Goal: Transaction & Acquisition: Book appointment/travel/reservation

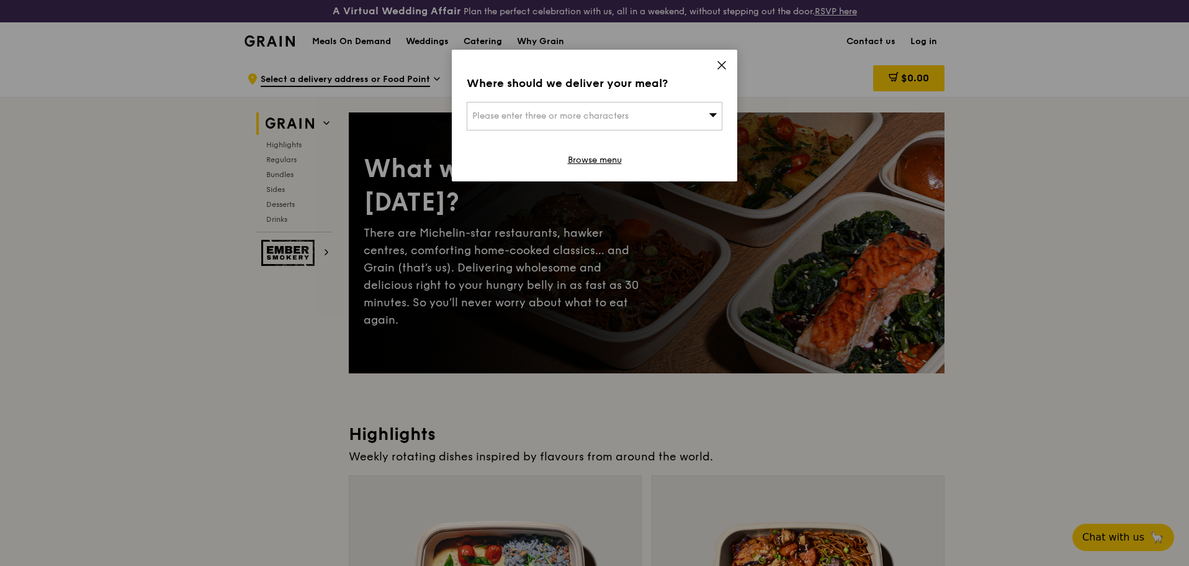
click at [728, 71] on div "Where should we deliver your meal? Please enter three or more characters Browse…" at bounding box center [595, 116] width 286 height 132
click at [719, 65] on icon at bounding box center [721, 65] width 11 height 11
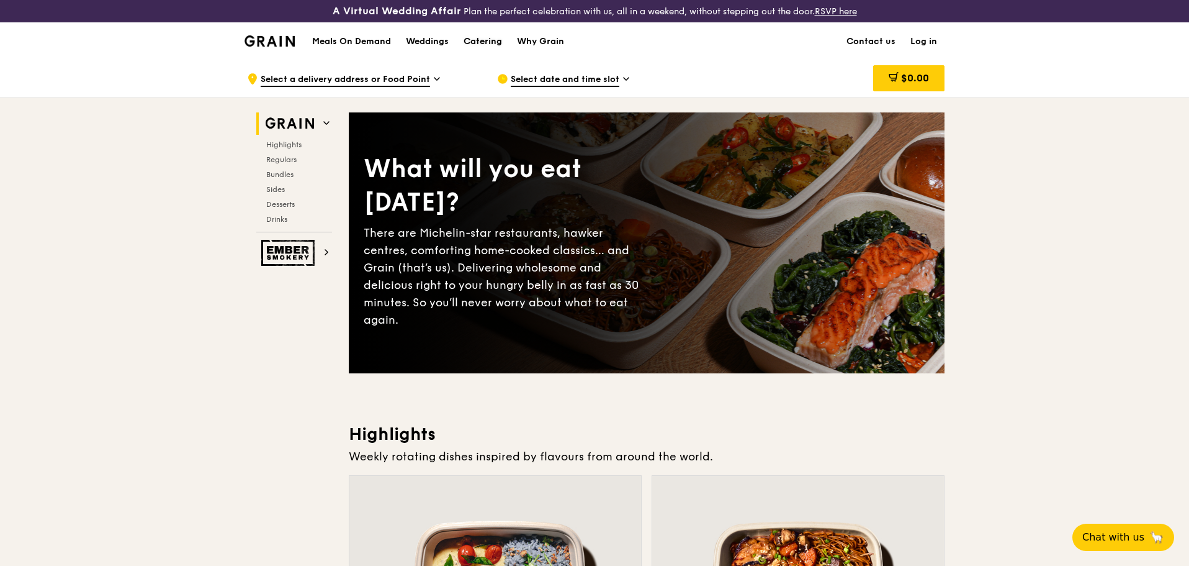
click at [495, 46] on div "Catering" at bounding box center [483, 41] width 38 height 37
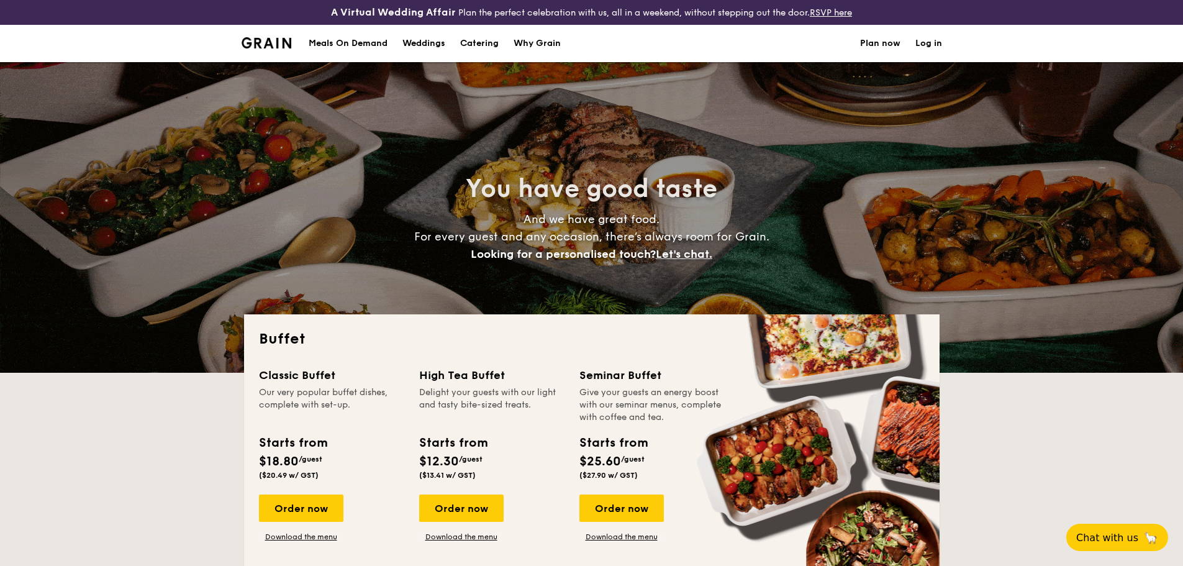
select select
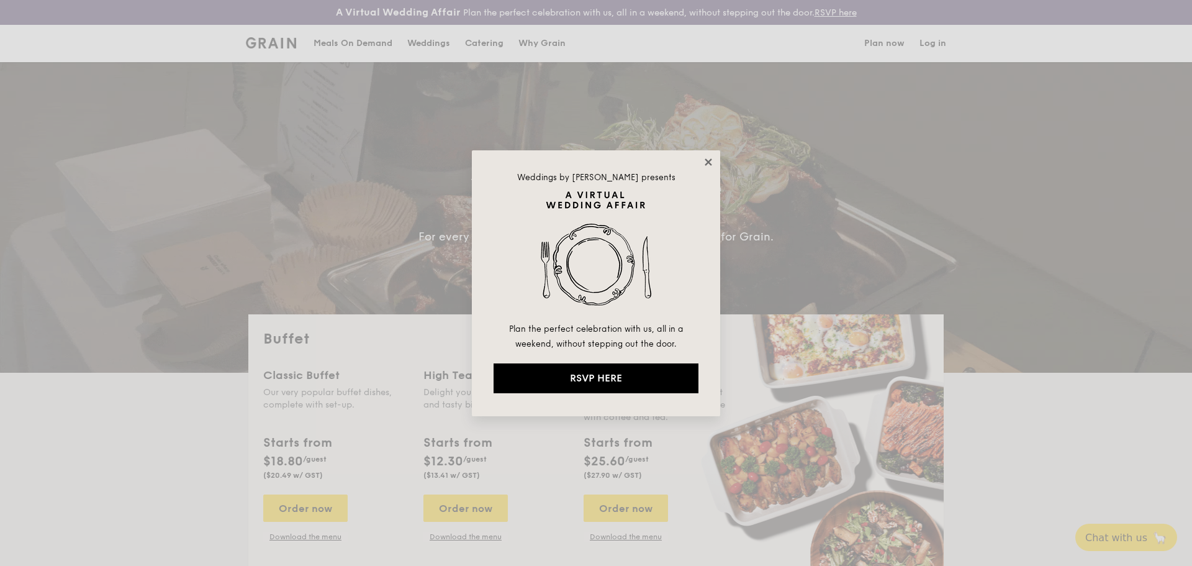
click at [703, 160] on icon at bounding box center [708, 161] width 11 height 11
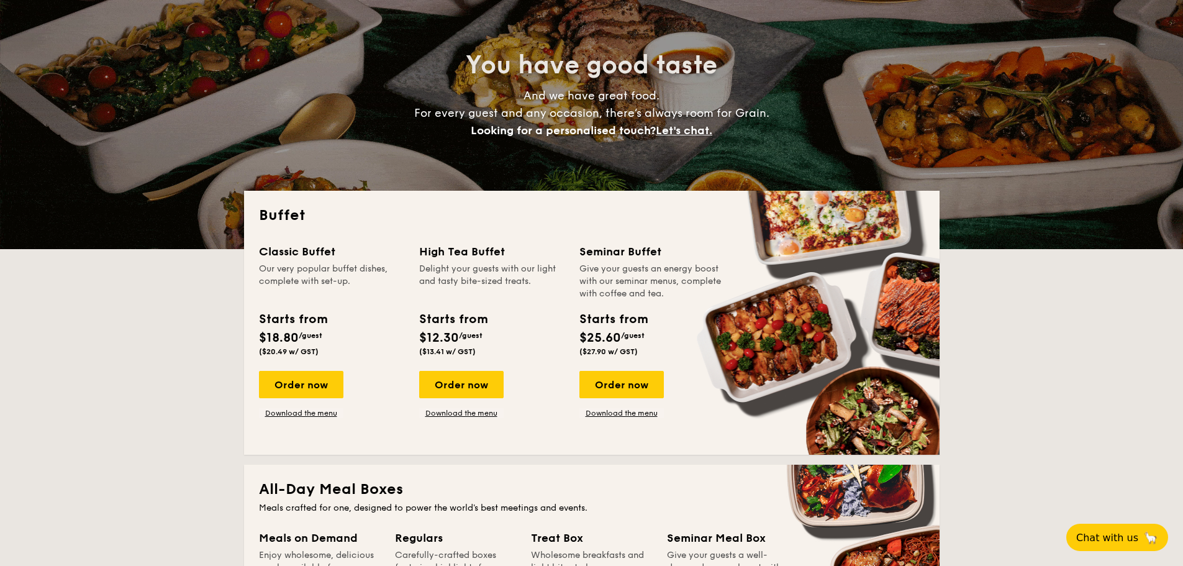
scroll to position [124, 0]
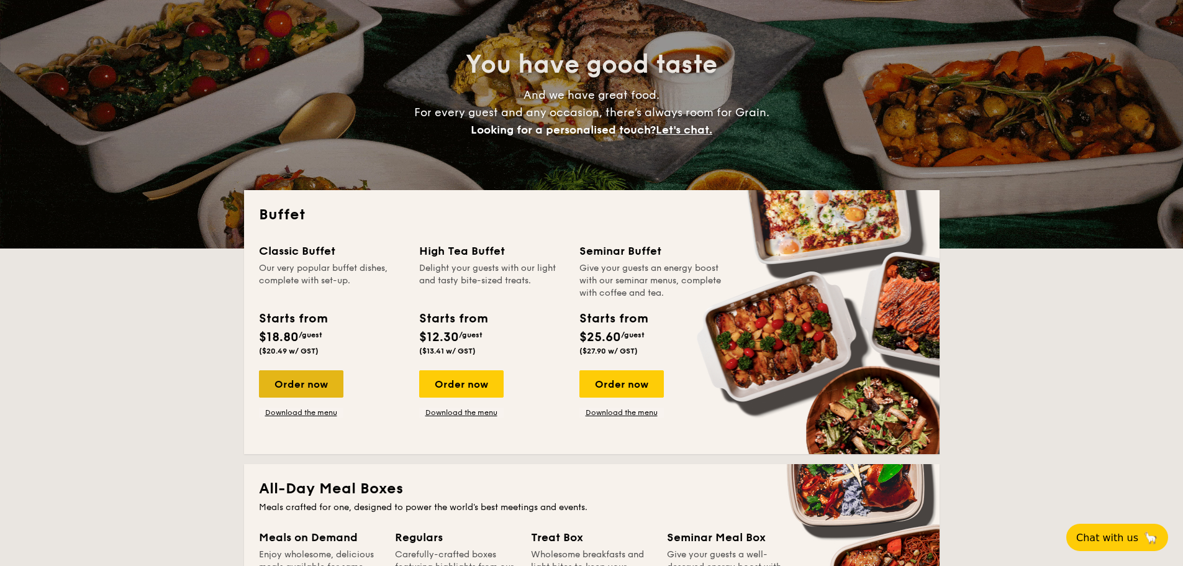
click at [300, 386] on div "Order now" at bounding box center [301, 383] width 84 height 27
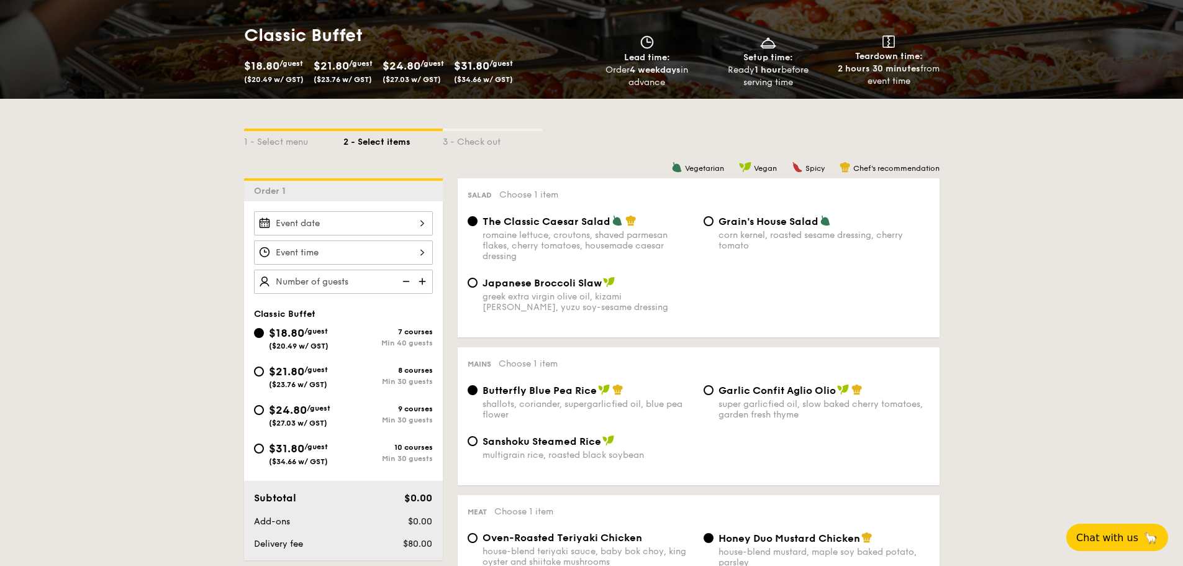
scroll to position [248, 0]
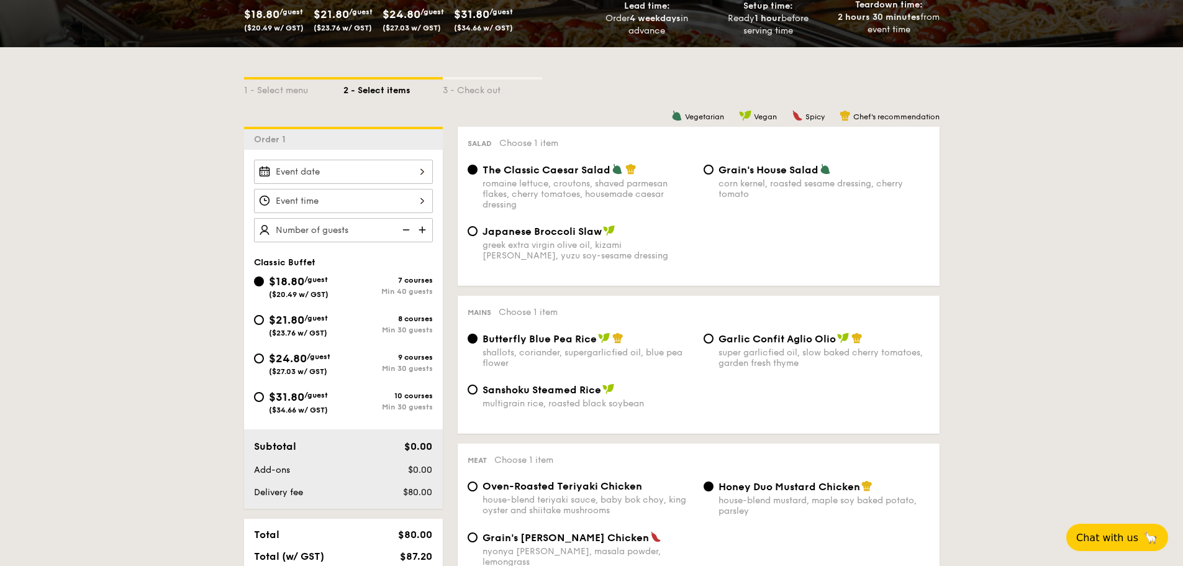
click at [261, 401] on div "$31.80 /guest ($34.66 w/ GST)" at bounding box center [298, 401] width 89 height 26
click at [261, 401] on input "$31.80 /guest ($34.66 w/ GST) 10 courses Min 30 guests" at bounding box center [259, 397] width 10 height 10
radio input "true"
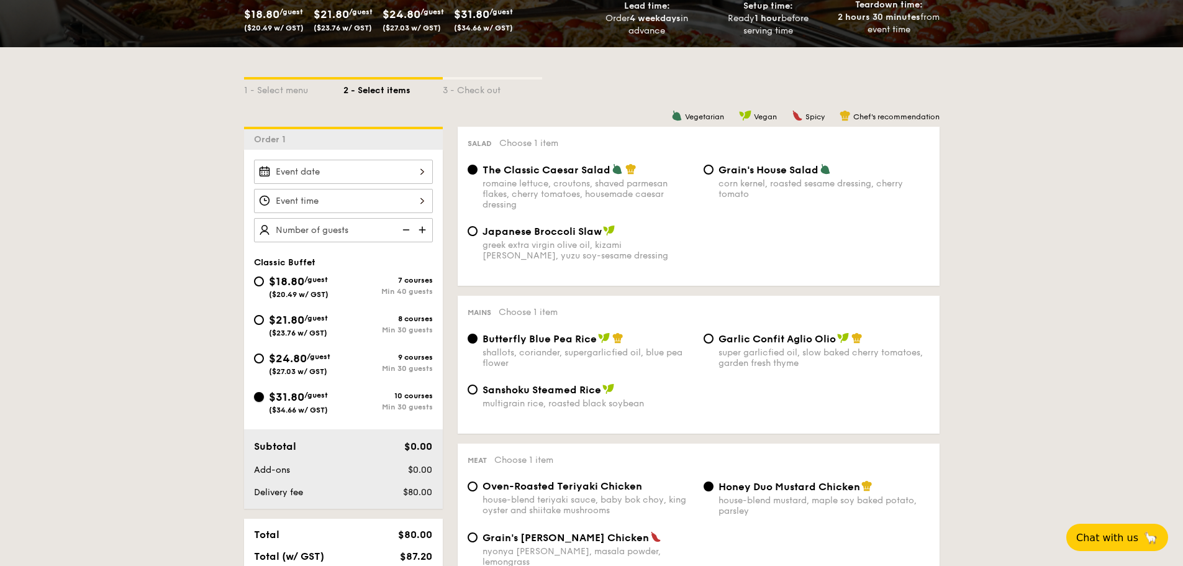
radio input "true"
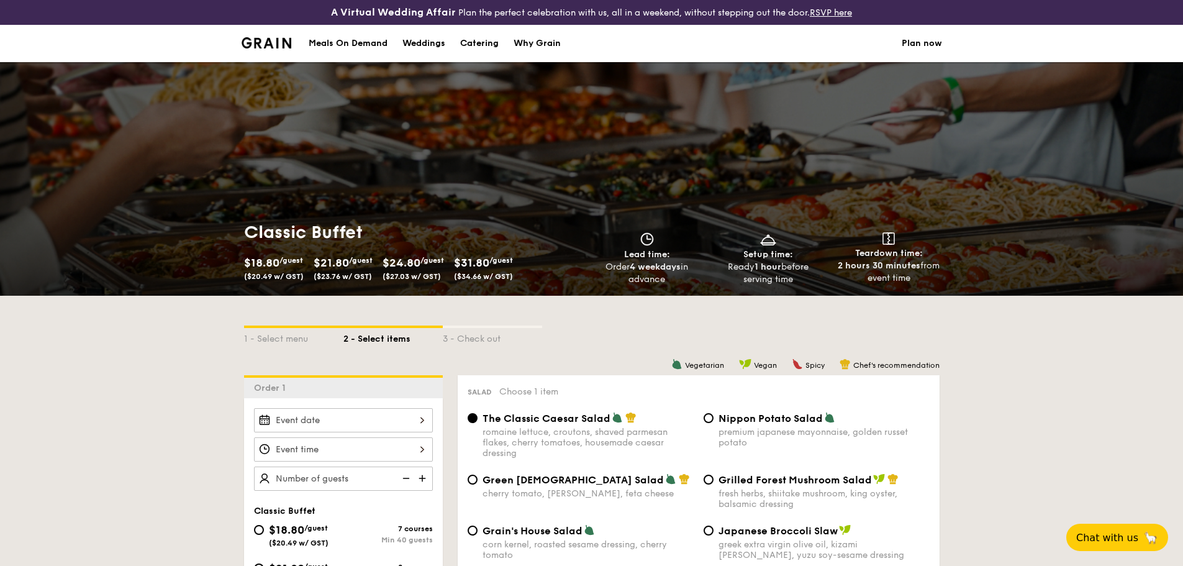
scroll to position [310, 0]
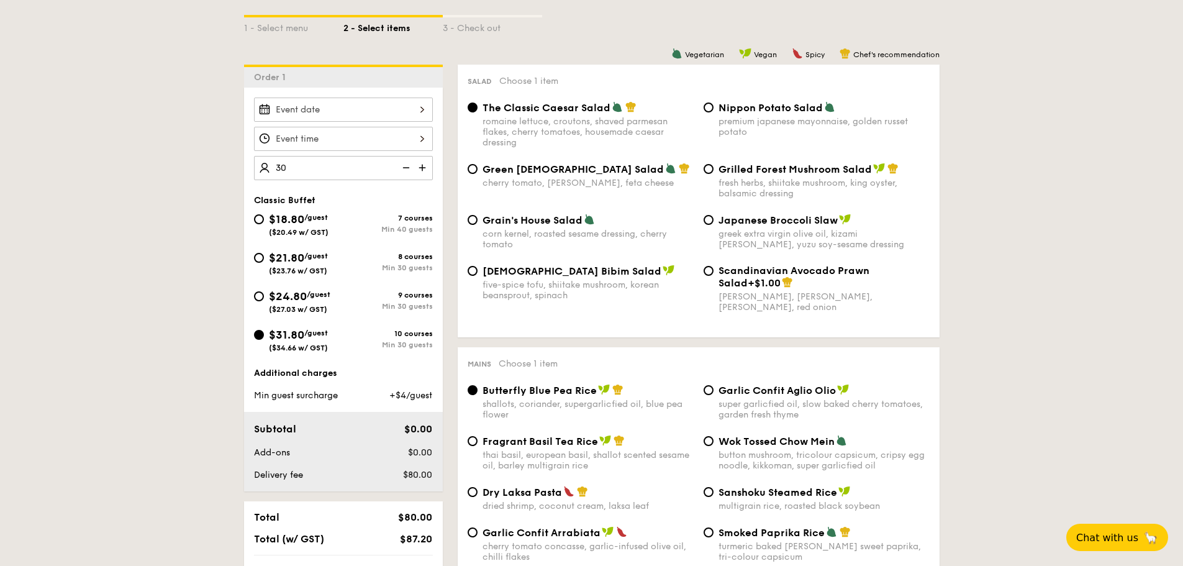
type input "30"
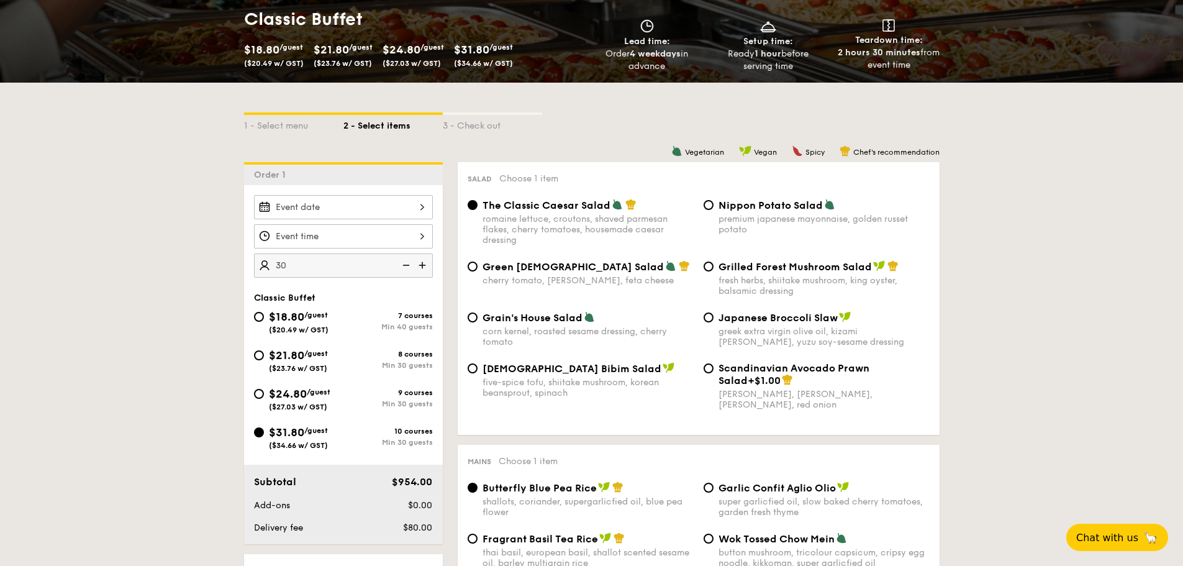
scroll to position [124, 0]
